Goal: Task Accomplishment & Management: Manage account settings

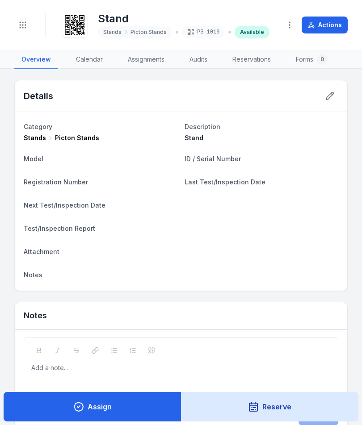
click at [17, 19] on button "Toggle Navigation" at bounding box center [22, 25] width 17 height 17
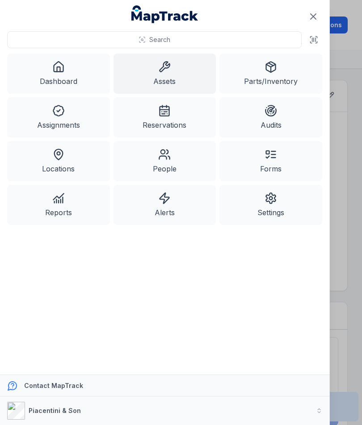
click at [172, 71] on link "Assets" at bounding box center [164, 74] width 103 height 40
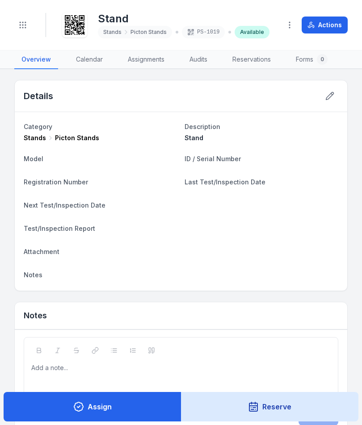
click at [28, 28] on button "Toggle Navigation" at bounding box center [22, 25] width 17 height 17
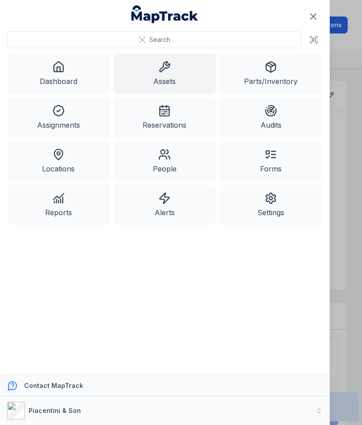
click at [170, 86] on link "Assets" at bounding box center [164, 74] width 103 height 40
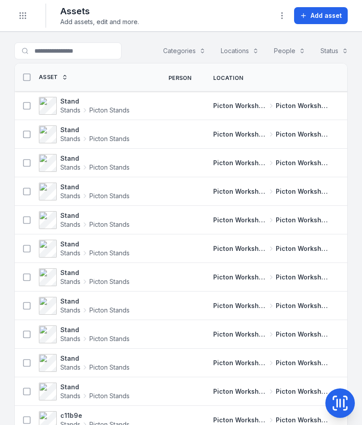
click at [327, 24] on button "Add asset" at bounding box center [321, 15] width 54 height 17
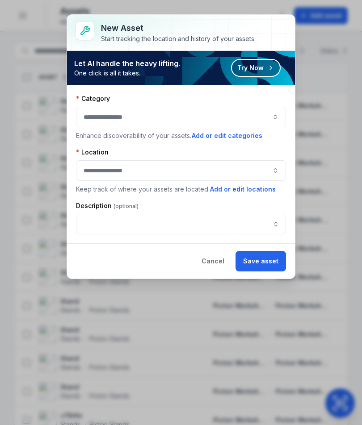
click at [246, 115] on button "button" at bounding box center [181, 117] width 210 height 21
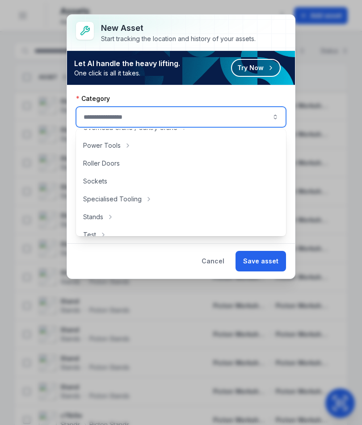
scroll to position [399, 0]
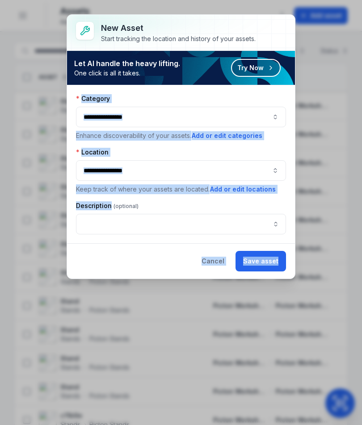
click at [218, 269] on button "Cancel" at bounding box center [213, 261] width 38 height 21
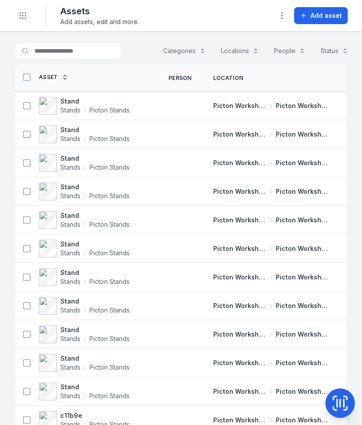
click at [327, 17] on span "Add asset" at bounding box center [326, 15] width 31 height 9
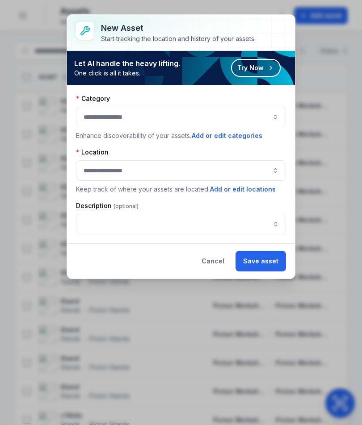
click at [259, 112] on button "button" at bounding box center [181, 117] width 210 height 21
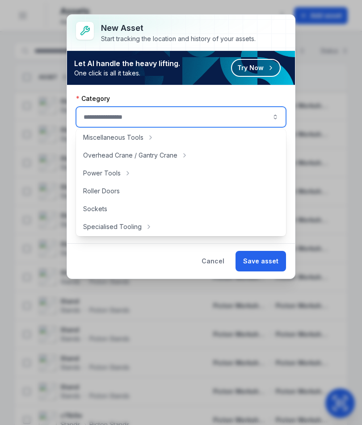
scroll to position [374, 0]
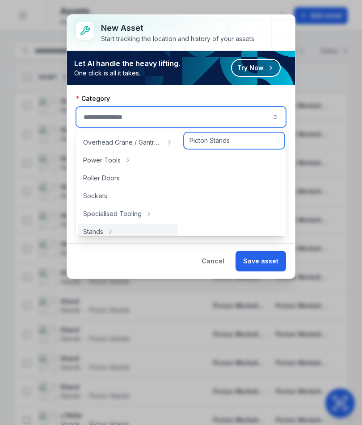
click at [241, 141] on div "Picton Stands" at bounding box center [234, 141] width 100 height 16
type input "**********"
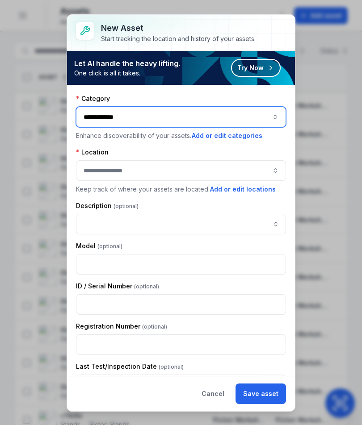
click at [254, 168] on button "button" at bounding box center [181, 170] width 210 height 21
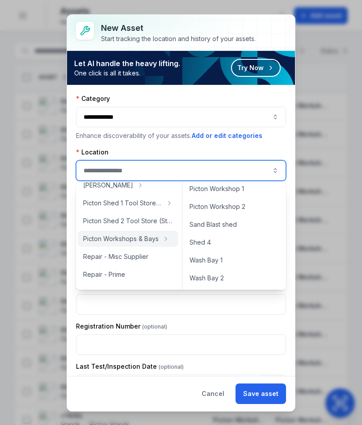
scroll to position [416, 0]
click at [257, 193] on div "Picton Workshop 1" at bounding box center [234, 189] width 100 height 16
type input "**********"
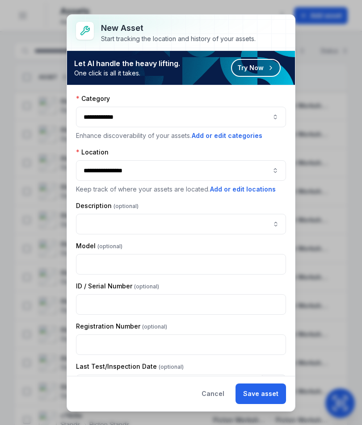
click at [232, 211] on div "Description" at bounding box center [181, 218] width 210 height 33
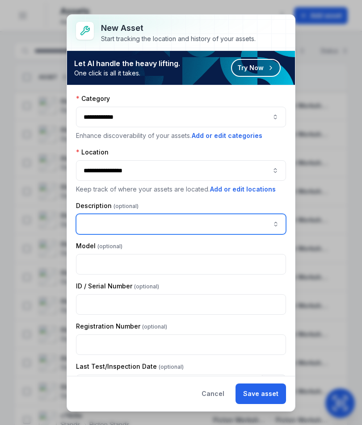
click at [186, 227] on input "asset-add:description-label" at bounding box center [181, 224] width 210 height 21
click at [134, 231] on input "asset-add:description-label" at bounding box center [181, 224] width 210 height 21
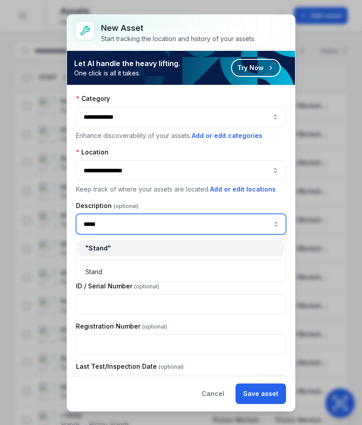
click at [95, 226] on input "*****" at bounding box center [181, 224] width 210 height 21
click at [152, 229] on input "*****" at bounding box center [181, 224] width 210 height 21
click at [205, 251] on div "" Stand "" at bounding box center [180, 248] width 191 height 9
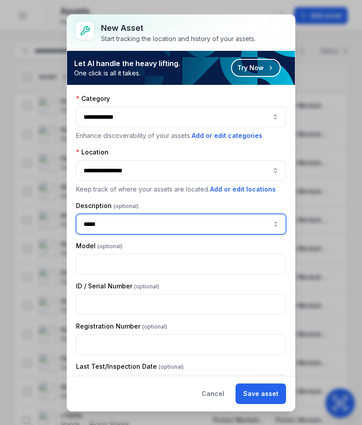
type input "*****"
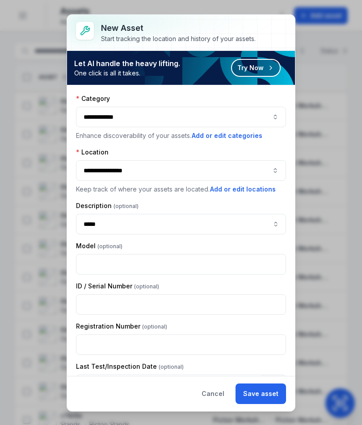
click at [273, 393] on button "Save asset" at bounding box center [260, 394] width 50 height 21
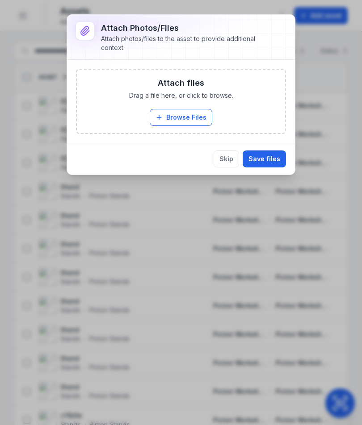
click at [197, 119] on button "Browse Files" at bounding box center [181, 117] width 63 height 17
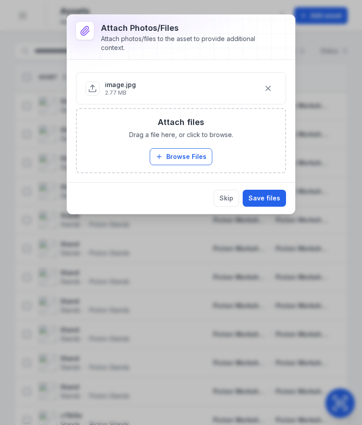
click at [274, 202] on button "Save files" at bounding box center [264, 198] width 43 height 17
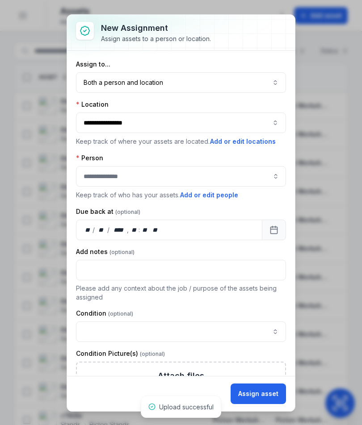
click at [273, 84] on button "Both a person and location ****" at bounding box center [181, 82] width 210 height 21
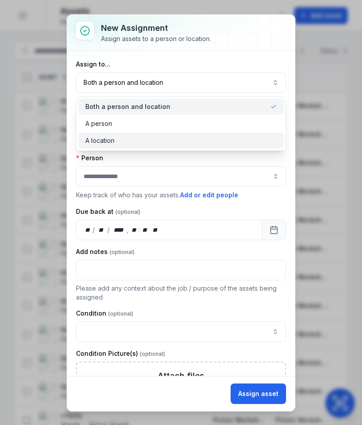
click at [238, 139] on div "A location" at bounding box center [180, 140] width 191 height 9
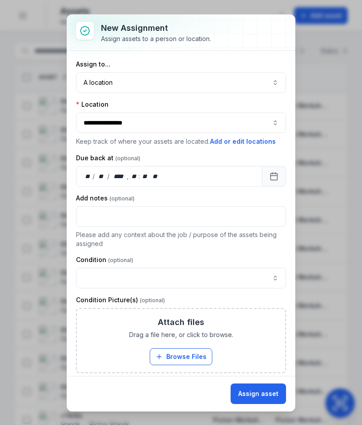
click at [262, 393] on button "Assign asset" at bounding box center [258, 394] width 55 height 21
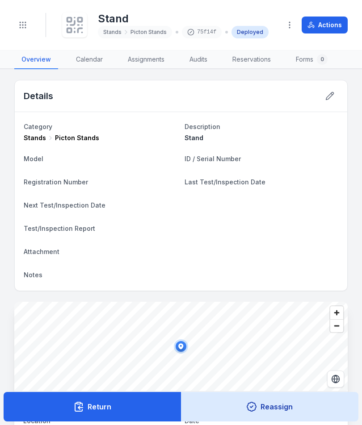
click at [72, 27] on icon at bounding box center [75, 25] width 20 height 20
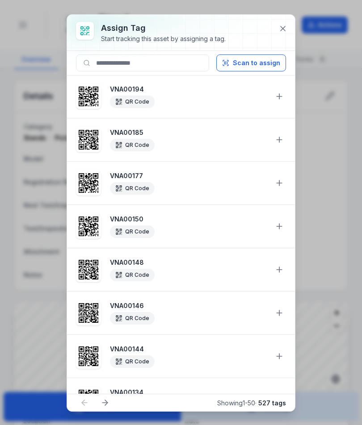
click at [266, 66] on button "Scan to assign" at bounding box center [251, 63] width 70 height 17
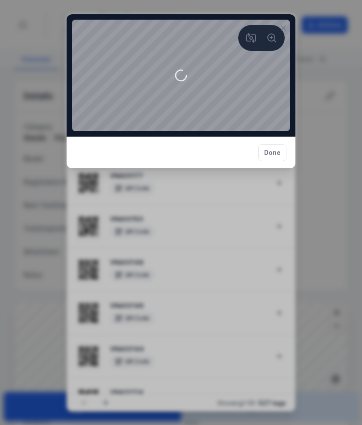
click at [170, 131] on video at bounding box center [181, 76] width 218 height 112
click at [285, 28] on icon at bounding box center [283, 28] width 9 height 9
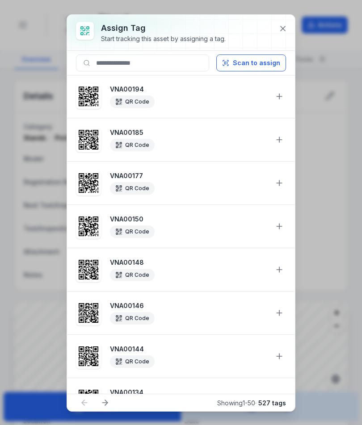
click at [285, 28] on icon at bounding box center [282, 28] width 9 height 9
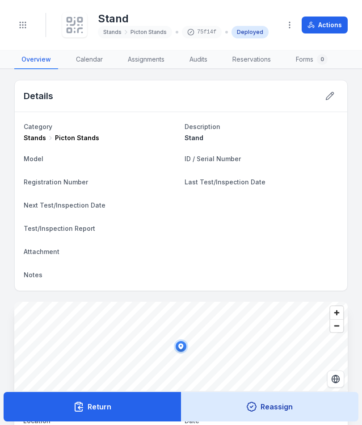
click at [75, 18] on icon at bounding box center [75, 18] width 0 height 0
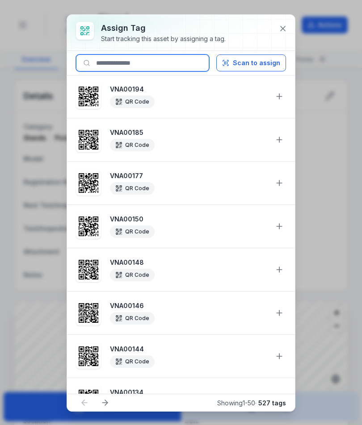
click at [151, 67] on input at bounding box center [142, 63] width 133 height 17
click at [132, 63] on input at bounding box center [142, 63] width 133 height 17
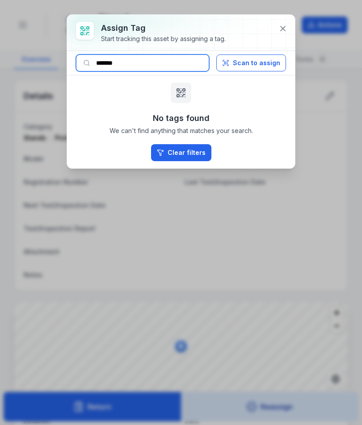
click at [177, 63] on input "*******" at bounding box center [142, 63] width 133 height 17
click at [197, 63] on input "*******" at bounding box center [142, 63] width 133 height 17
type input "*"
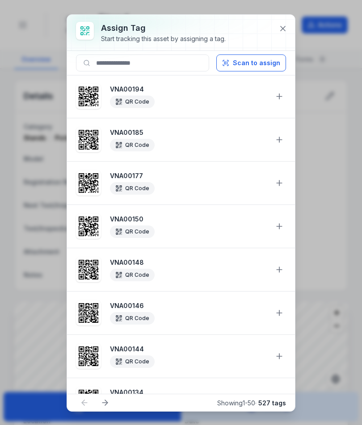
click at [260, 67] on button "Scan to assign" at bounding box center [251, 63] width 70 height 17
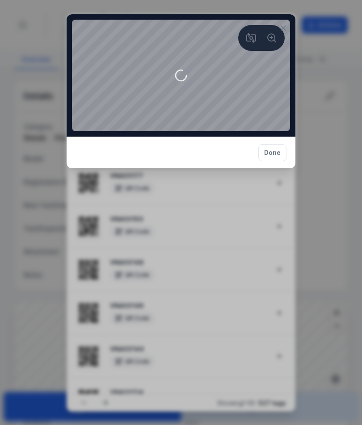
click at [289, 28] on button at bounding box center [283, 28] width 17 height 17
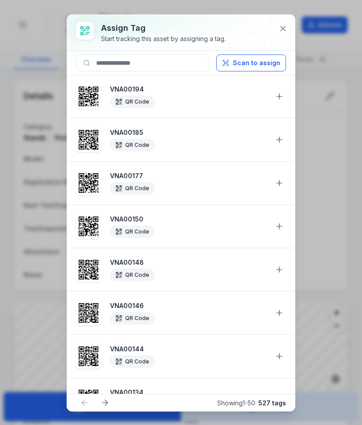
click at [280, 31] on icon at bounding box center [282, 28] width 9 height 9
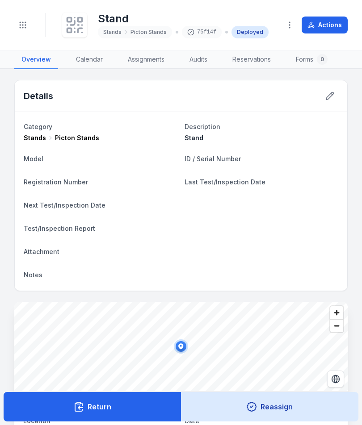
click at [118, 414] on button "Return" at bounding box center [93, 406] width 178 height 29
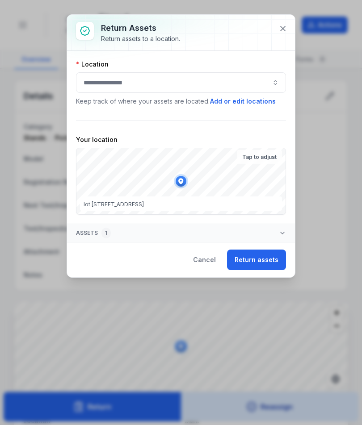
click at [241, 76] on button "button" at bounding box center [181, 82] width 210 height 21
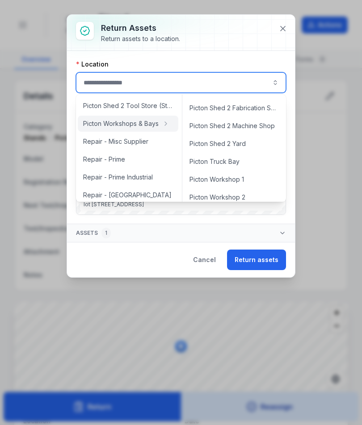
scroll to position [338, 0]
click at [247, 183] on div "Picton Workshop 1" at bounding box center [234, 179] width 100 height 16
type input "**********"
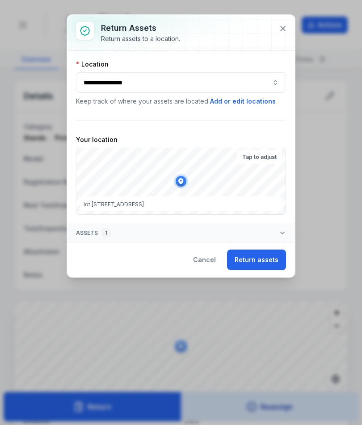
click at [267, 266] on button "Return assets" at bounding box center [256, 260] width 59 height 21
